Goal: Check status: Check status

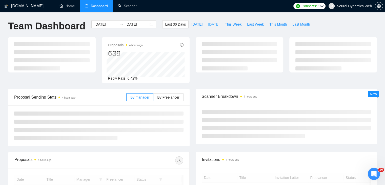
click at [208, 26] on span "[DATE]" at bounding box center [213, 25] width 11 height 6
type input "[DATE]"
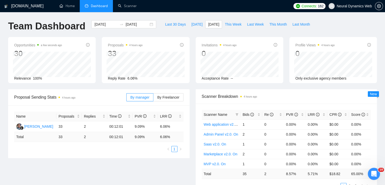
click at [173, 102] on div "By manager By Freelancer" at bounding box center [154, 97] width 57 height 16
click at [173, 96] on span "By Freelancer" at bounding box center [168, 97] width 22 height 4
click at [153, 98] on input "By Freelancer" at bounding box center [153, 98] width 0 height 0
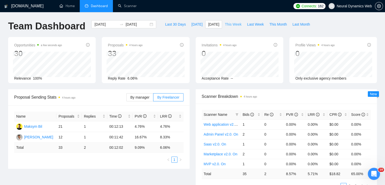
click at [227, 26] on span "This Week" at bounding box center [233, 25] width 17 height 6
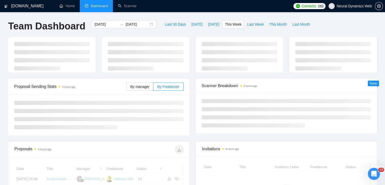
type input "[DATE]"
click at [191, 26] on span "[DATE]" at bounding box center [196, 25] width 11 height 6
type input "[DATE]"
